Goal: Find specific page/section: Find specific page/section

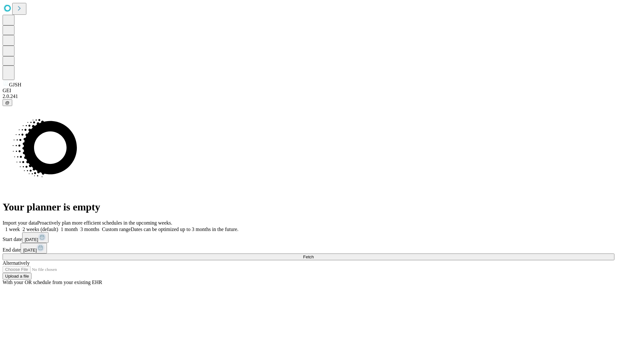
click at [313, 254] on span "Fetch" at bounding box center [308, 256] width 11 height 5
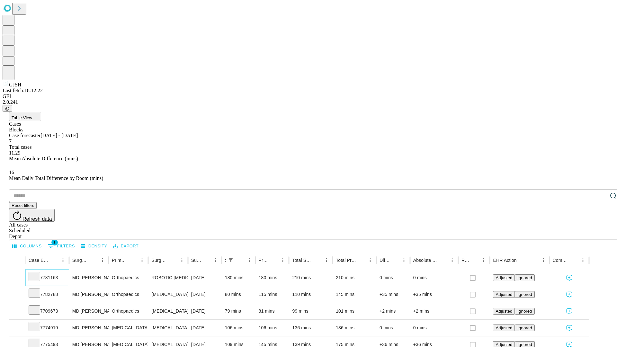
click at [38, 273] on icon at bounding box center [34, 276] width 6 height 6
